Goal: Check status

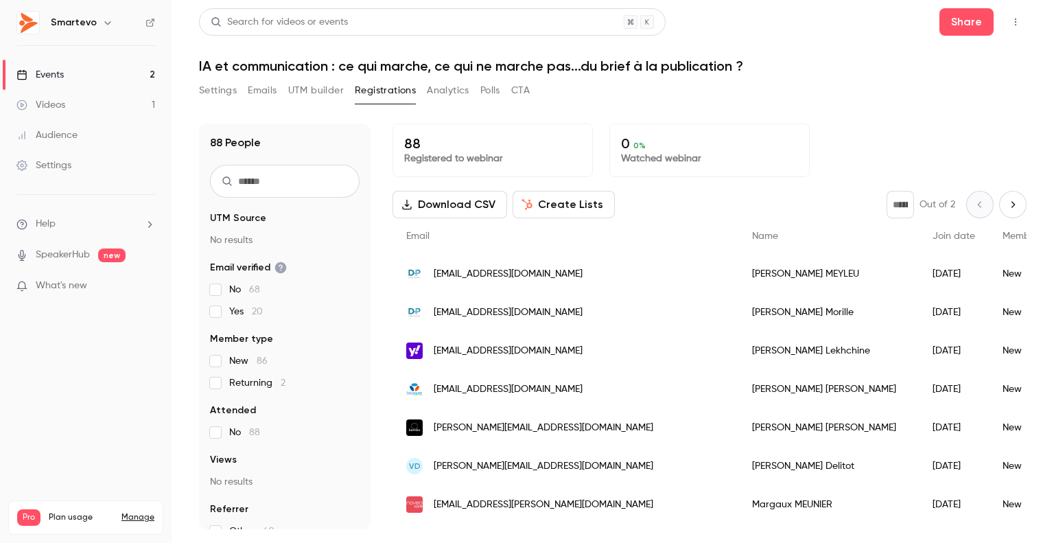
scroll to position [824, 0]
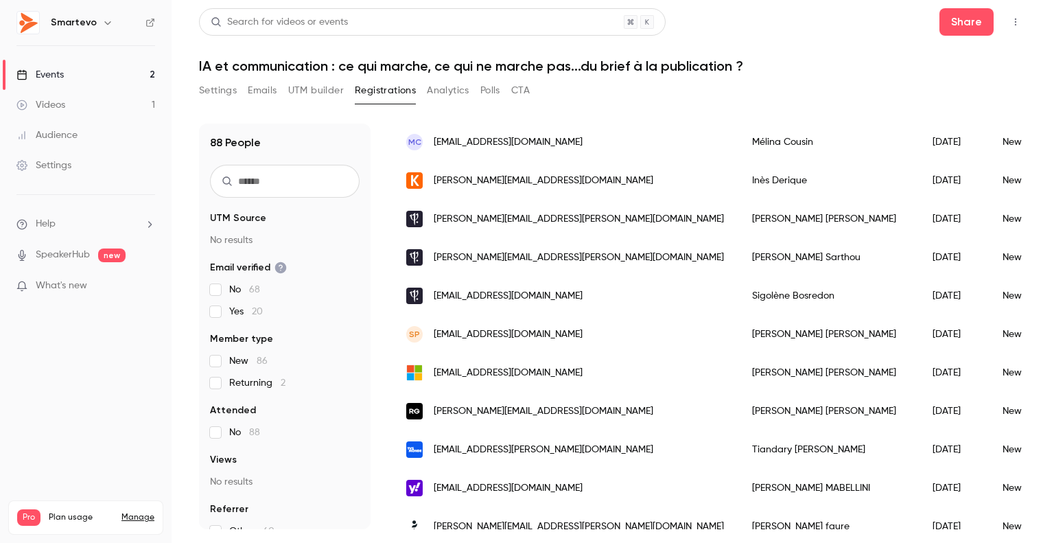
click at [375, 93] on button "Registrations" at bounding box center [385, 91] width 61 height 22
